Goal: Book appointment/travel/reservation

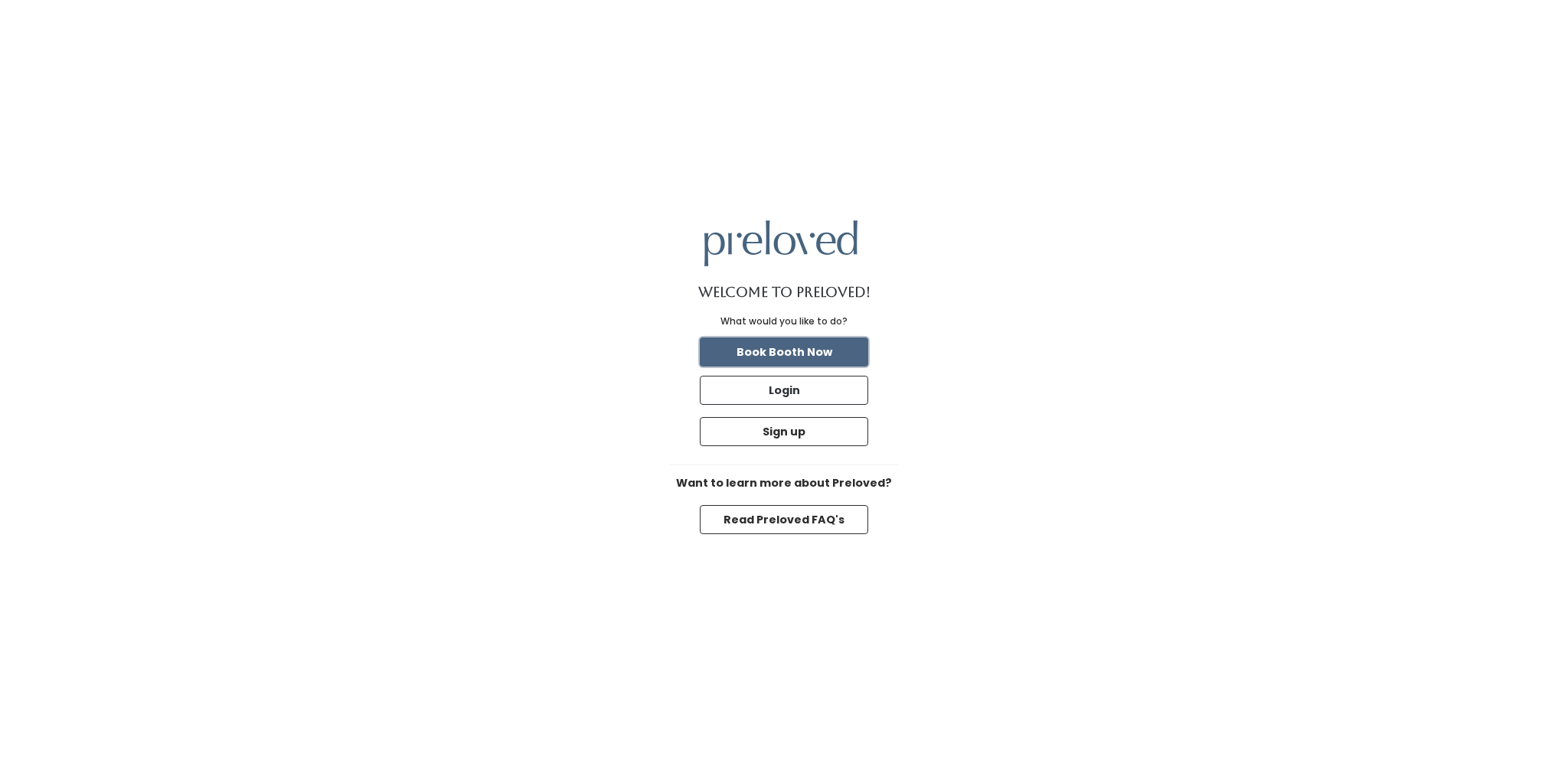
click at [781, 349] on button "Book Booth Now" at bounding box center [784, 352] width 168 height 29
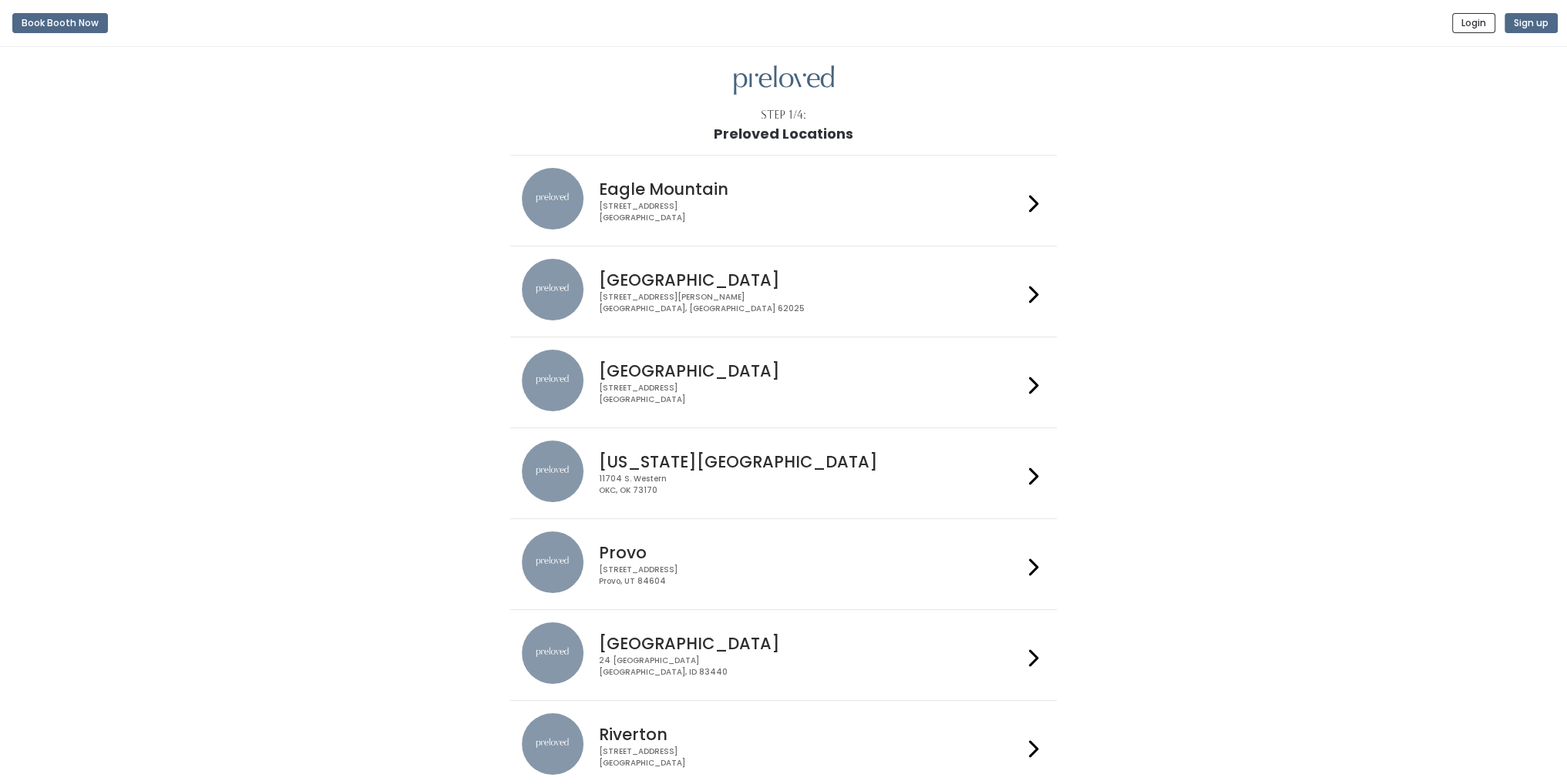
click at [681, 374] on h4 "[GEOGRAPHIC_DATA]" at bounding box center [810, 371] width 424 height 18
